Goal: Browse casually

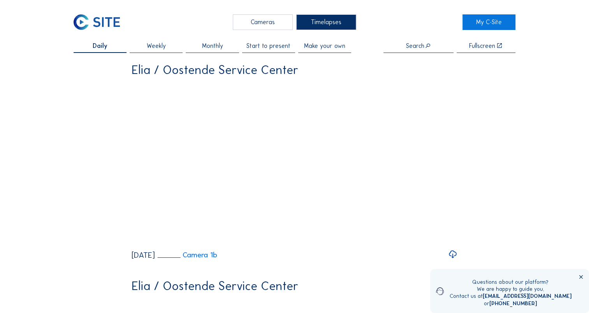
click at [266, 21] on div "Cameras" at bounding box center [263, 22] width 60 height 16
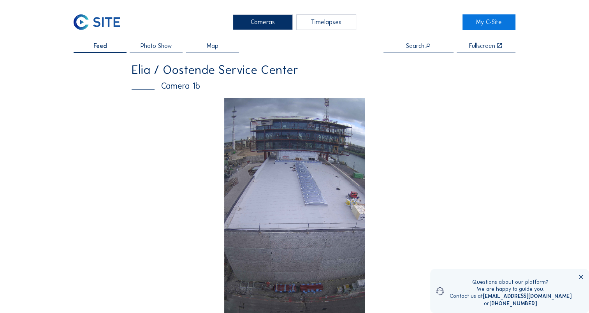
click at [285, 147] on img at bounding box center [294, 223] width 141 height 250
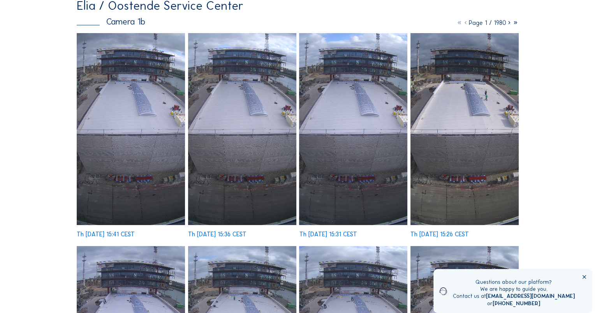
scroll to position [78, 0]
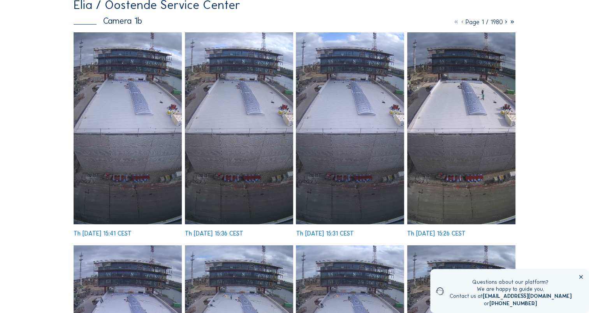
click at [136, 162] on img at bounding box center [128, 128] width 108 height 192
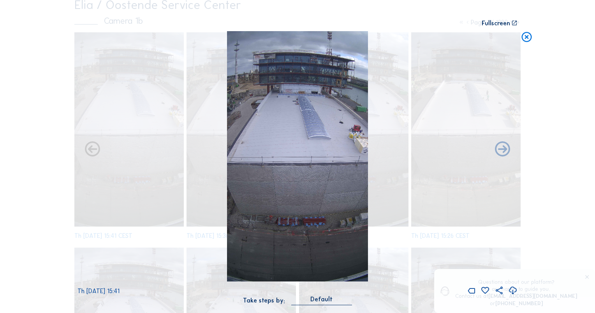
click at [513, 291] on icon at bounding box center [512, 290] width 9 height 11
